Goal: Transaction & Acquisition: Purchase product/service

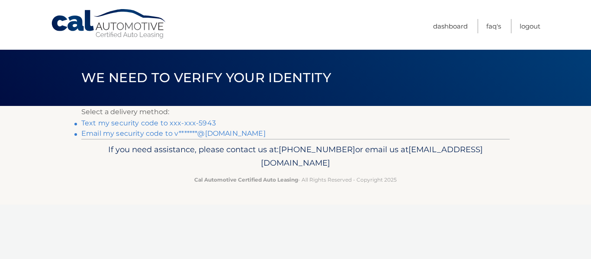
click at [157, 123] on link "Text my security code to xxx-xxx-5943" at bounding box center [148, 123] width 135 height 8
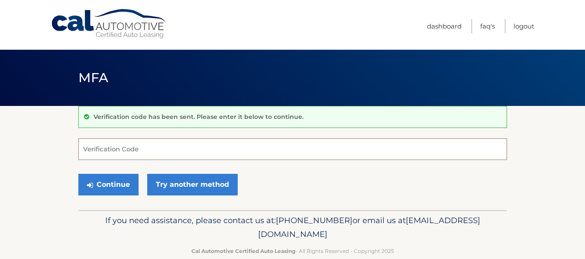
click at [126, 152] on input "Verification Code" at bounding box center [292, 149] width 428 height 22
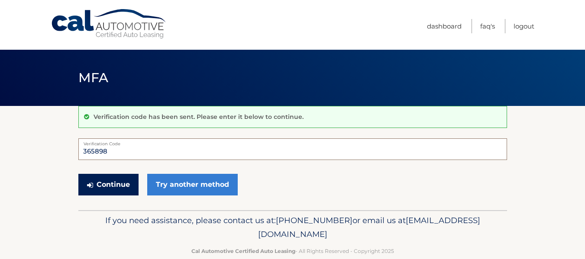
type input "365898"
click at [120, 181] on button "Continue" at bounding box center [108, 185] width 60 height 22
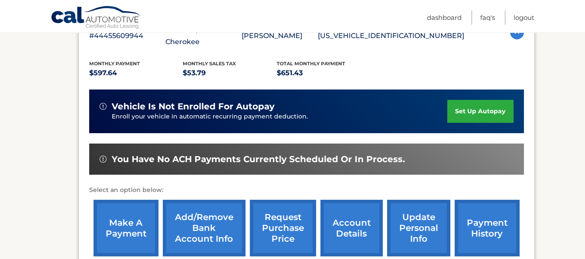
scroll to position [260, 0]
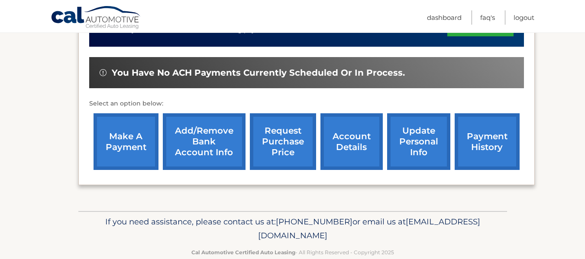
click at [125, 141] on link "make a payment" at bounding box center [125, 141] width 65 height 57
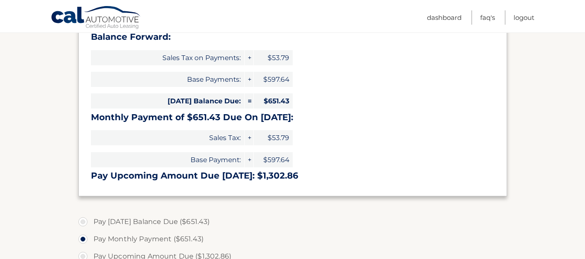
scroll to position [173, 0]
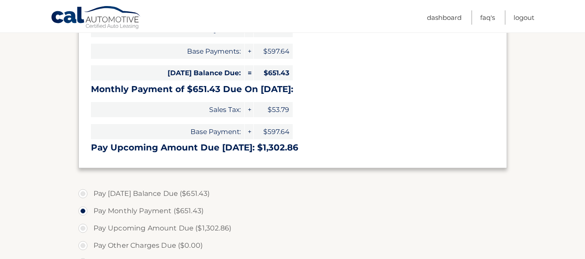
click at [84, 194] on label "Pay [DATE] Balance Due ($651.43)" at bounding box center [292, 193] width 428 height 17
click at [84, 194] on input "Pay [DATE] Balance Due ($651.43)" at bounding box center [86, 192] width 9 height 14
radio input "true"
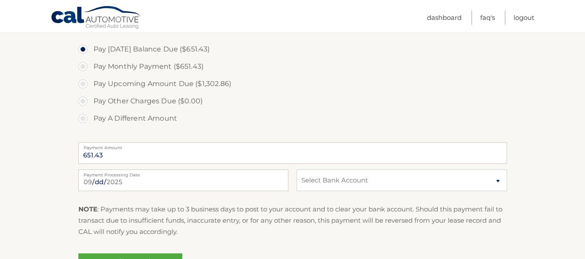
scroll to position [346, 0]
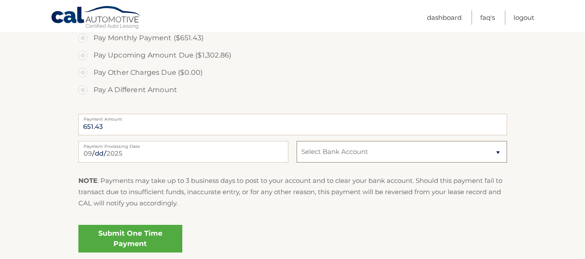
click at [496, 151] on select "Select Bank Account Savings [PERSON_NAME] FARGO BANK *****8538 Checking [PERSON…" at bounding box center [401, 152] width 210 height 22
select select "Y2IzYTNlM2YtNjhhMi00ZWZmLThiZWUtM2QxZjJhZWZkYmZl"
click at [296, 141] on select "Select Bank Account Savings [PERSON_NAME] FARGO BANK *****8538 Checking [PERSON…" at bounding box center [401, 152] width 210 height 22
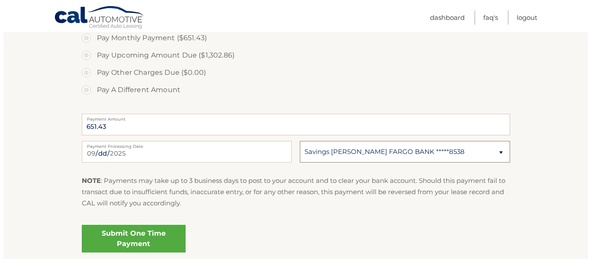
scroll to position [418, 0]
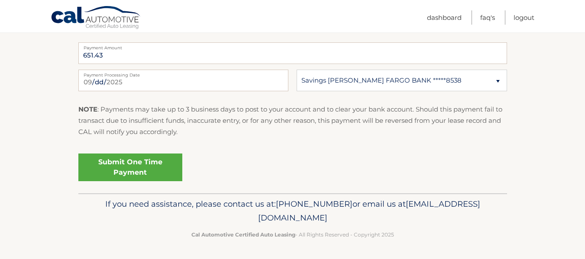
click at [153, 168] on link "Submit One Time Payment" at bounding box center [130, 168] width 104 height 28
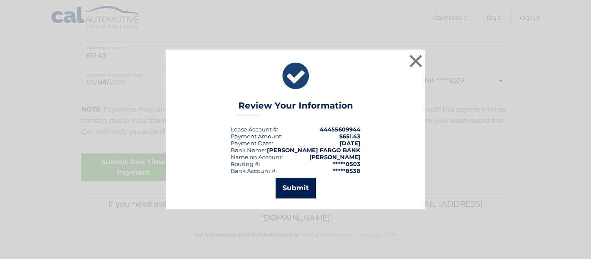
click at [295, 189] on button "Submit" at bounding box center [296, 188] width 40 height 21
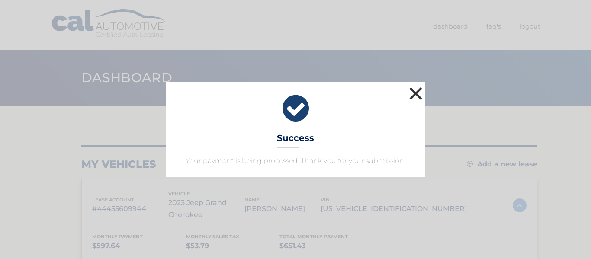
click at [417, 92] on button "×" at bounding box center [415, 93] width 17 height 17
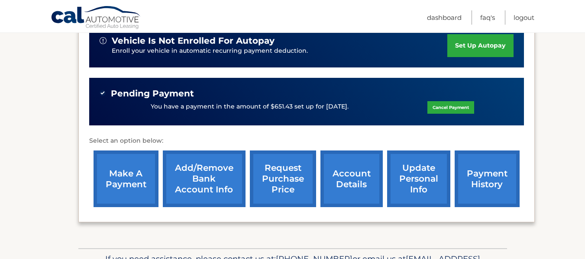
scroll to position [207, 0]
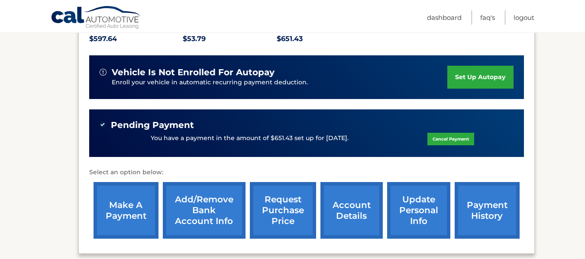
click at [496, 85] on link "set up autopay" at bounding box center [480, 77] width 66 height 23
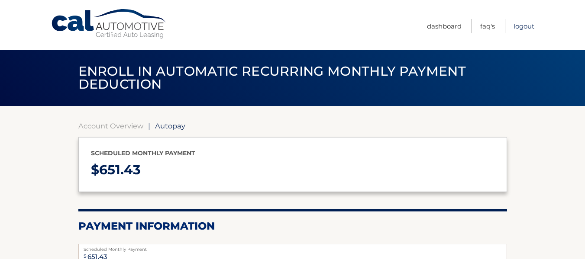
click at [521, 26] on link "Logout" at bounding box center [523, 26] width 21 height 14
